Goal: Transaction & Acquisition: Purchase product/service

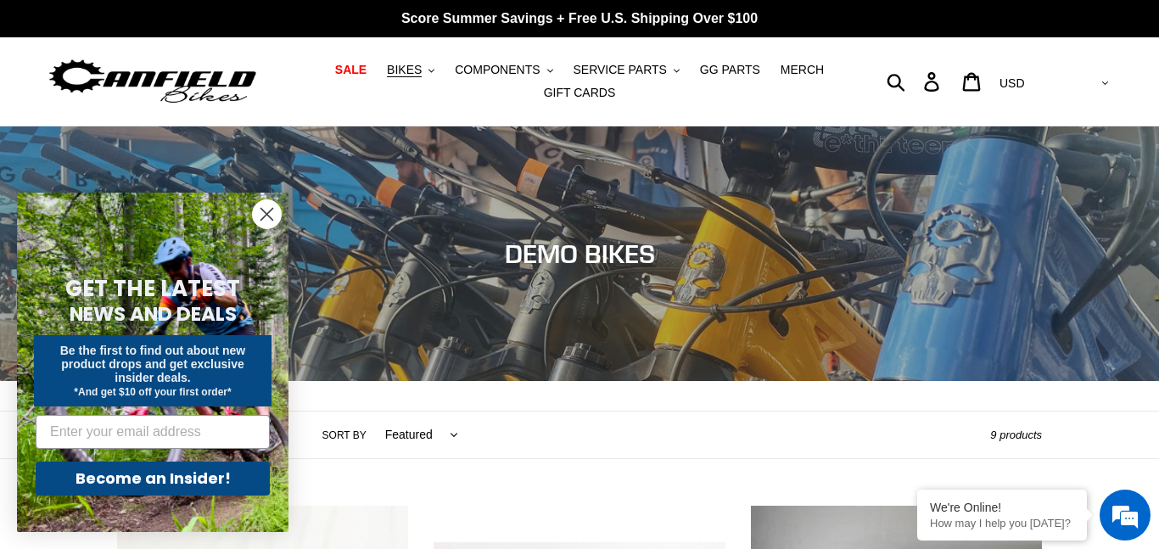
click at [273, 211] on circle "Close dialog" at bounding box center [267, 214] width 28 height 28
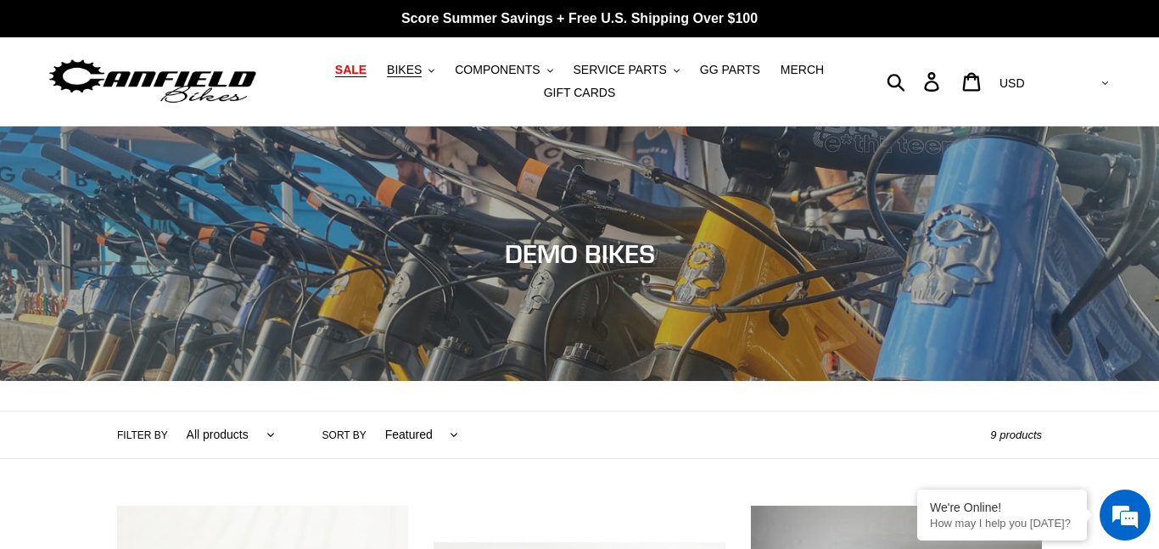
click at [363, 72] on span "SALE" at bounding box center [350, 70] width 31 height 14
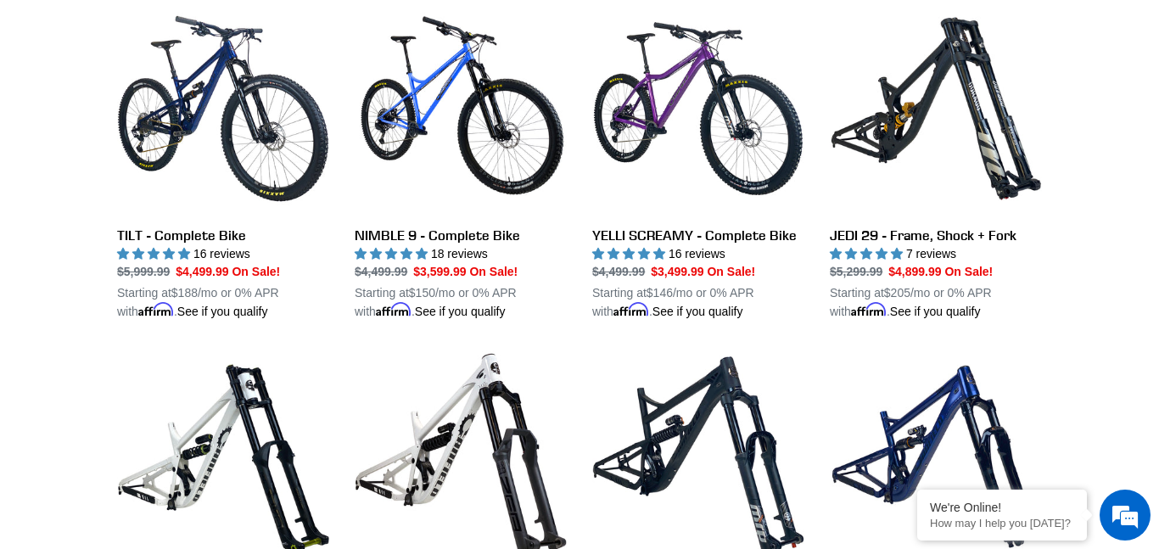
scroll to position [1536, 0]
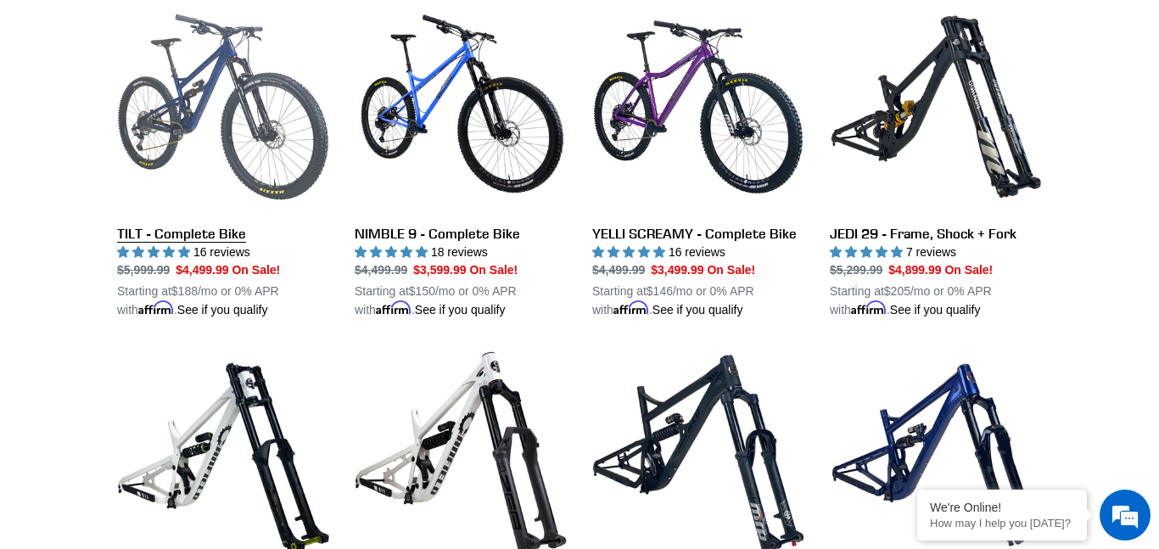
click at [275, 266] on link "TILT - Complete Bike" at bounding box center [223, 160] width 212 height 318
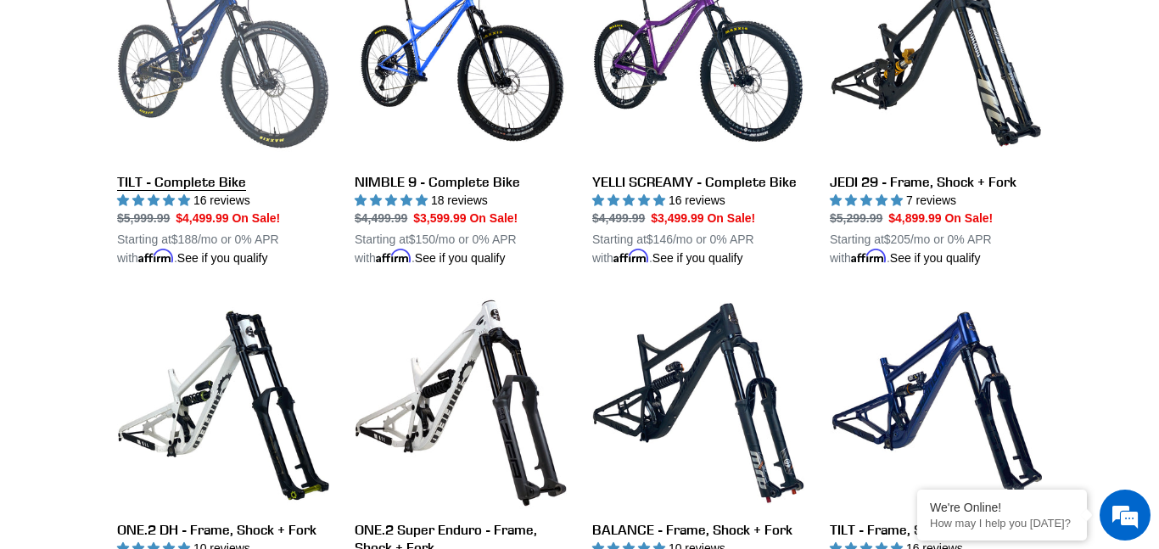
scroll to position [1629, 0]
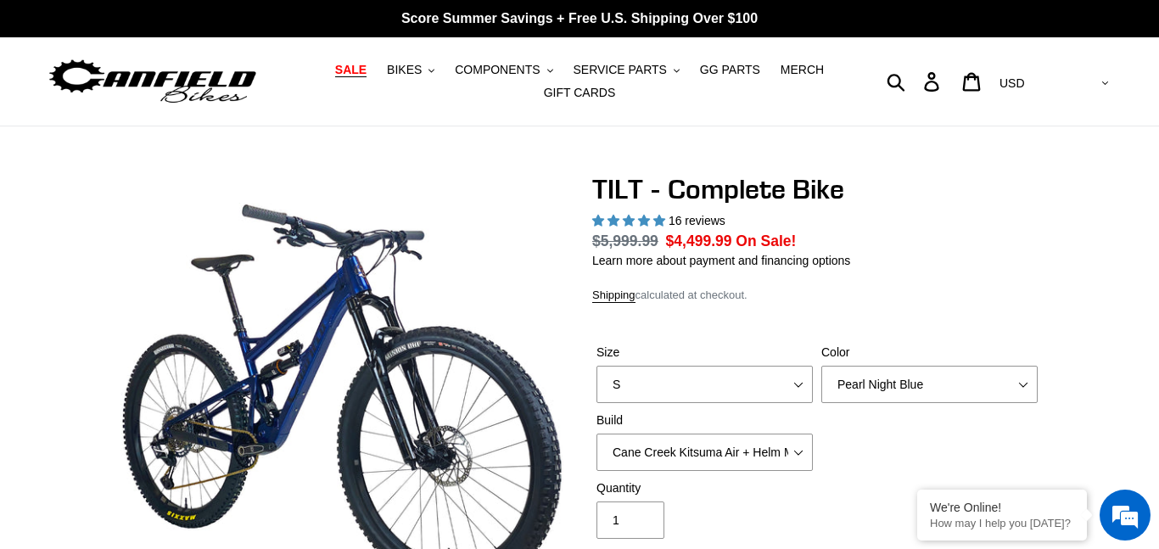
select select "highest-rating"
click at [367, 74] on span "SALE" at bounding box center [350, 70] width 31 height 14
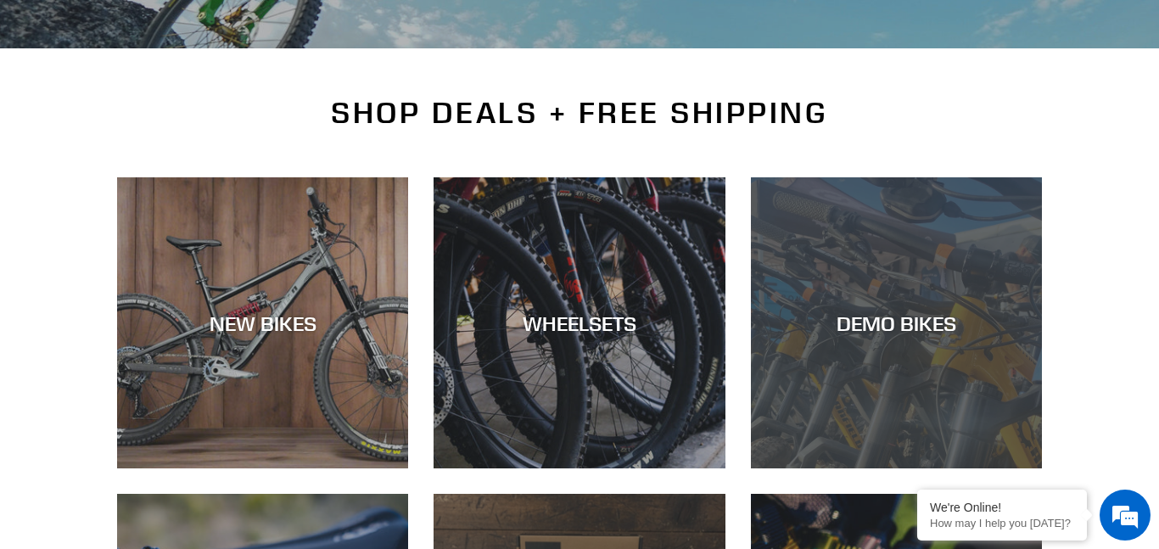
click at [884, 326] on div "DEMO BIKES" at bounding box center [896, 323] width 291 height 25
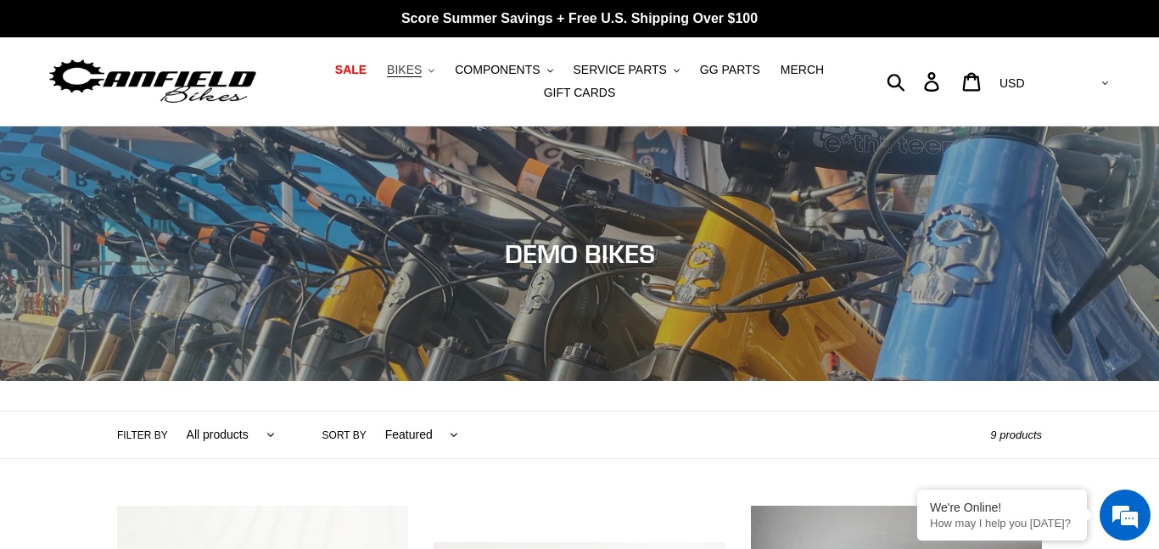
click at [422, 72] on span "BIKES" at bounding box center [404, 70] width 35 height 14
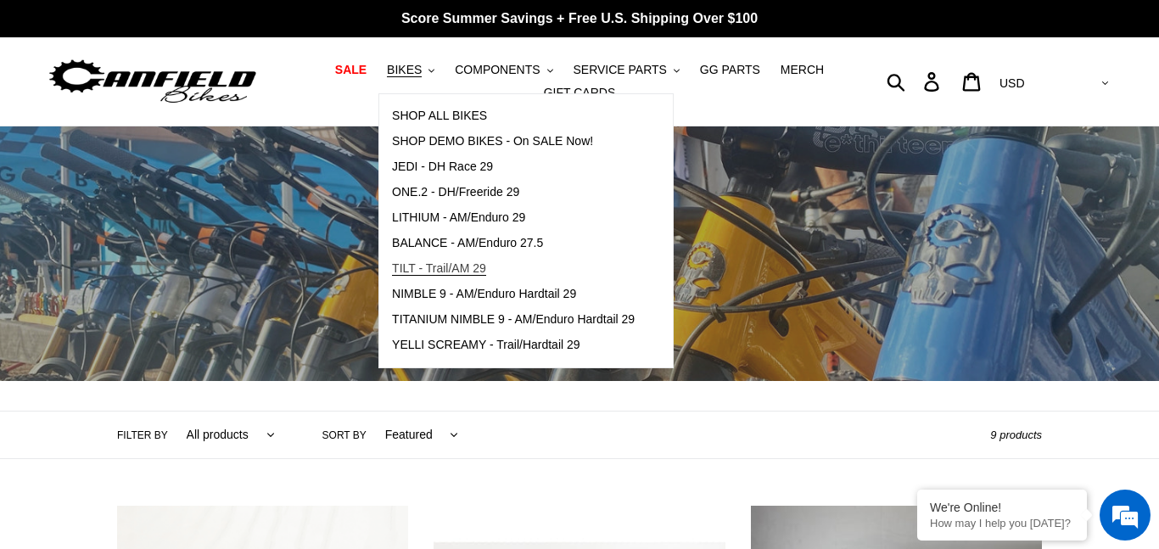
click at [431, 269] on span "TILT - Trail/AM 29" at bounding box center [439, 268] width 94 height 14
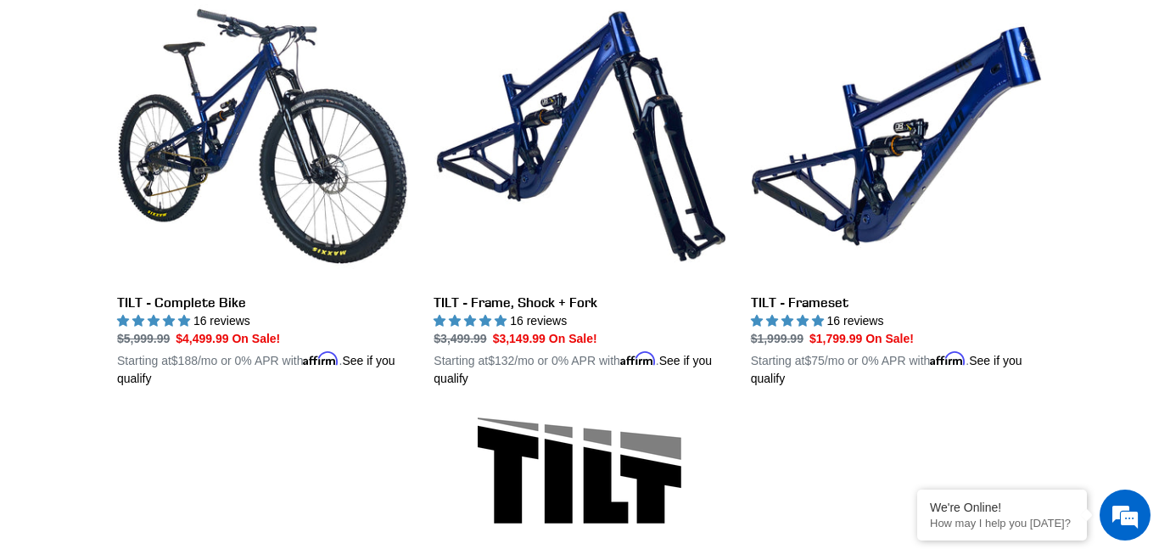
scroll to position [514, 0]
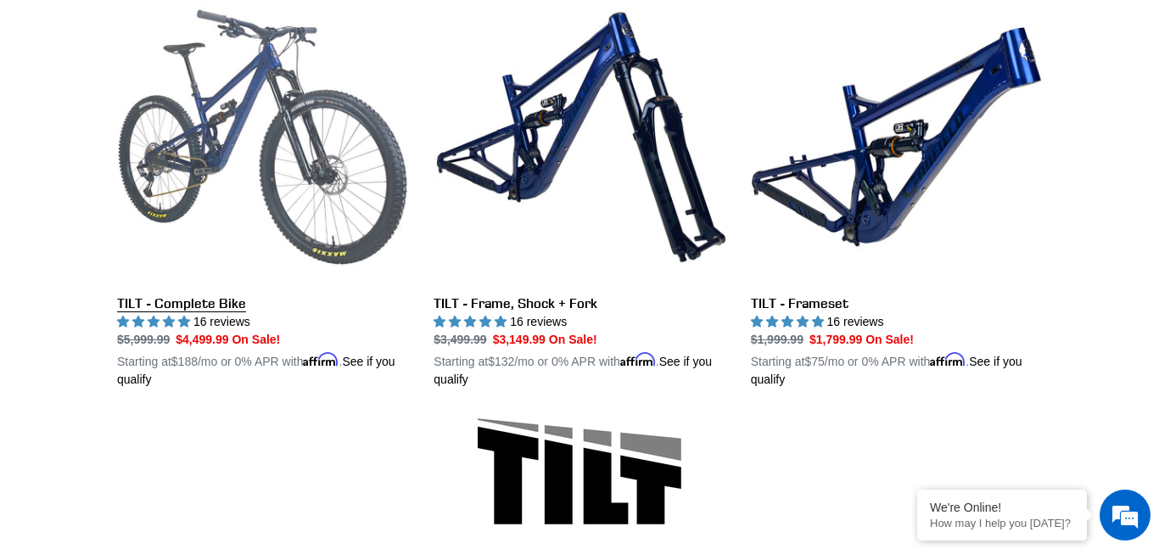
click at [282, 134] on link "TILT - Complete Bike" at bounding box center [262, 190] width 291 height 397
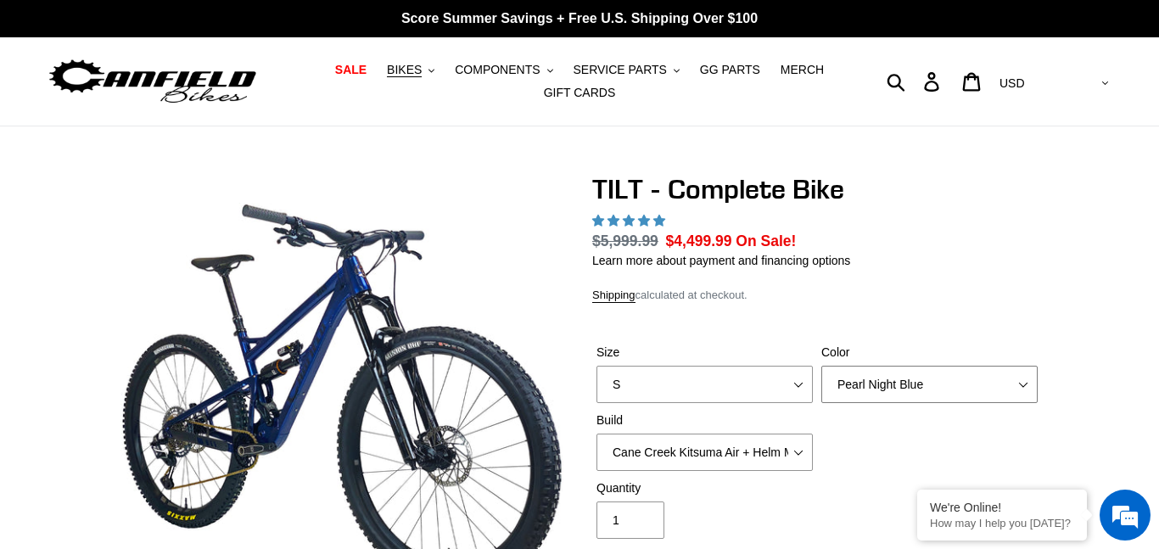
click at [1015, 381] on select "Pearl Night Blue Stealth Silver Raw" at bounding box center [929, 384] width 216 height 37
select select "highest-rating"
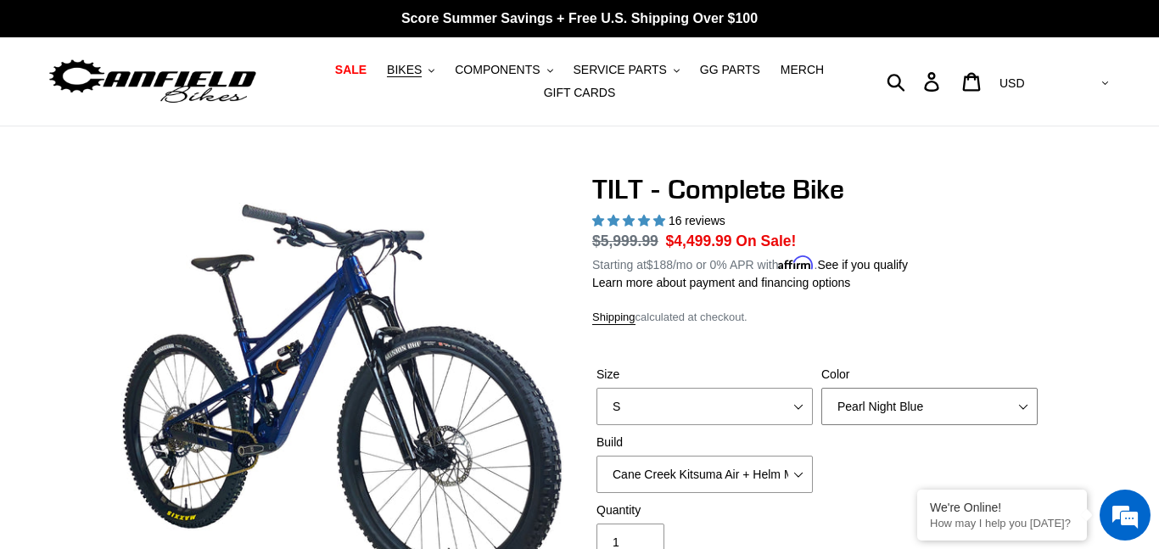
select select "Stealth Silver"
click at [821, 388] on select "Pearl Night Blue Stealth Silver Raw" at bounding box center [929, 406] width 216 height 37
click at [1010, 409] on select "Pearl Night Blue Stealth Silver Raw" at bounding box center [929, 406] width 216 height 37
click at [821, 388] on select "Pearl Night Blue Stealth Silver Raw" at bounding box center [929, 406] width 216 height 37
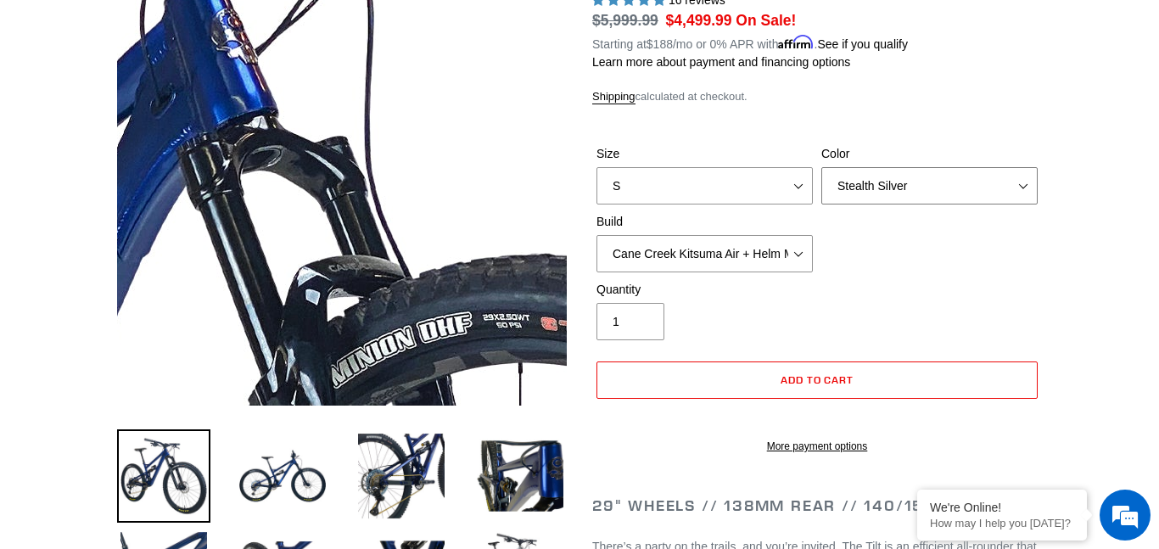
scroll to position [136, 0]
